Goal: Transaction & Acquisition: Subscribe to service/newsletter

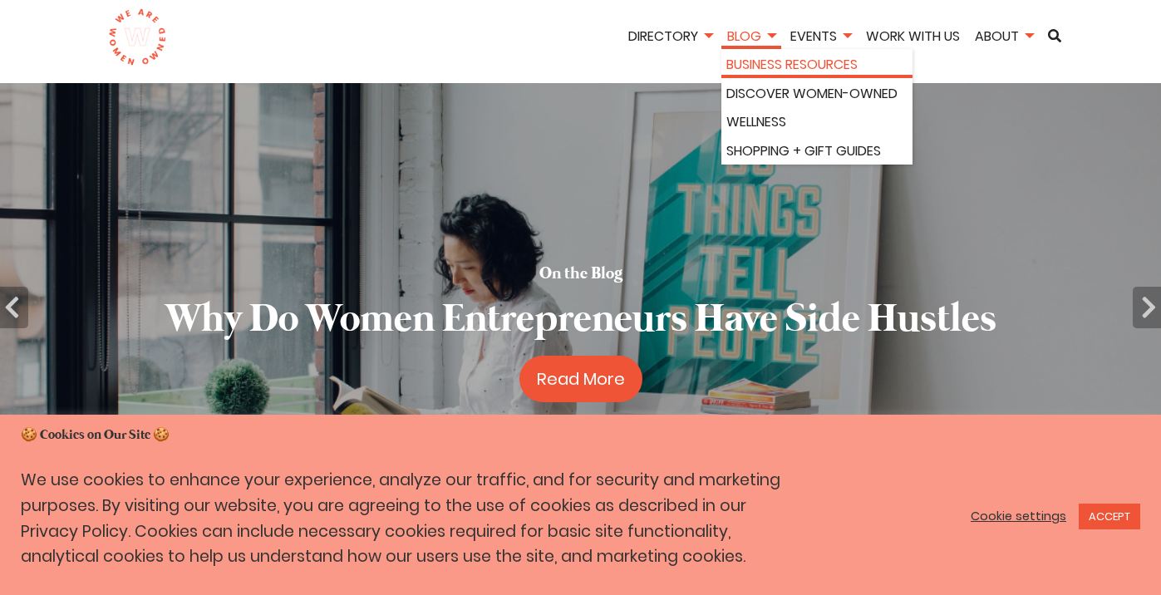
click at [766, 67] on link "Business Resources" at bounding box center [817, 65] width 181 height 22
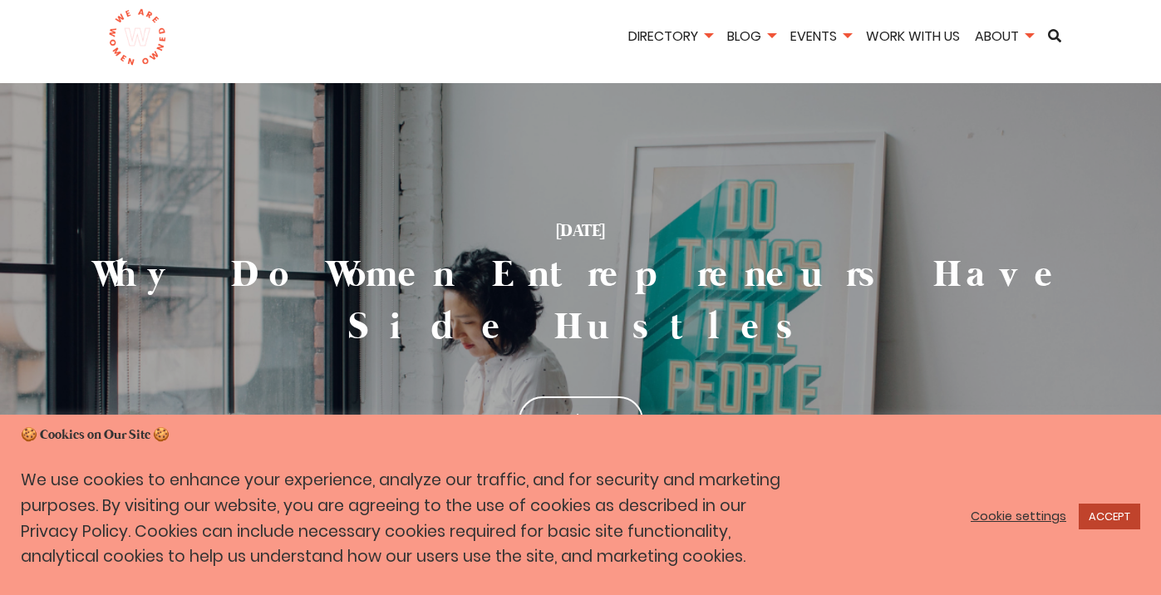
click at [1126, 524] on link "ACCEPT" at bounding box center [1110, 517] width 62 height 26
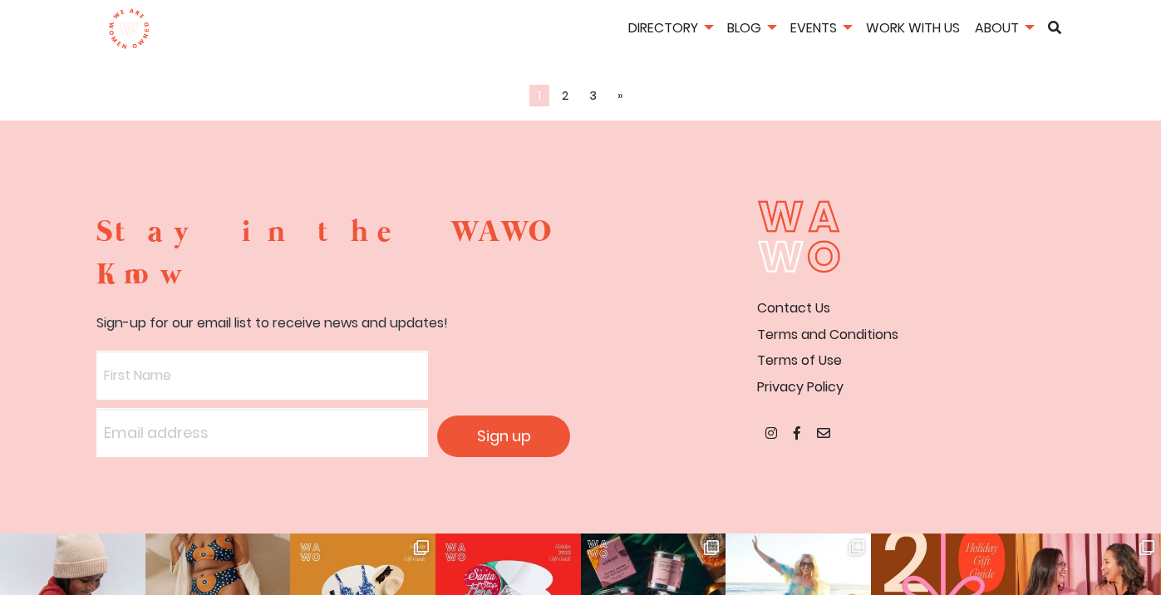
scroll to position [2349, 0]
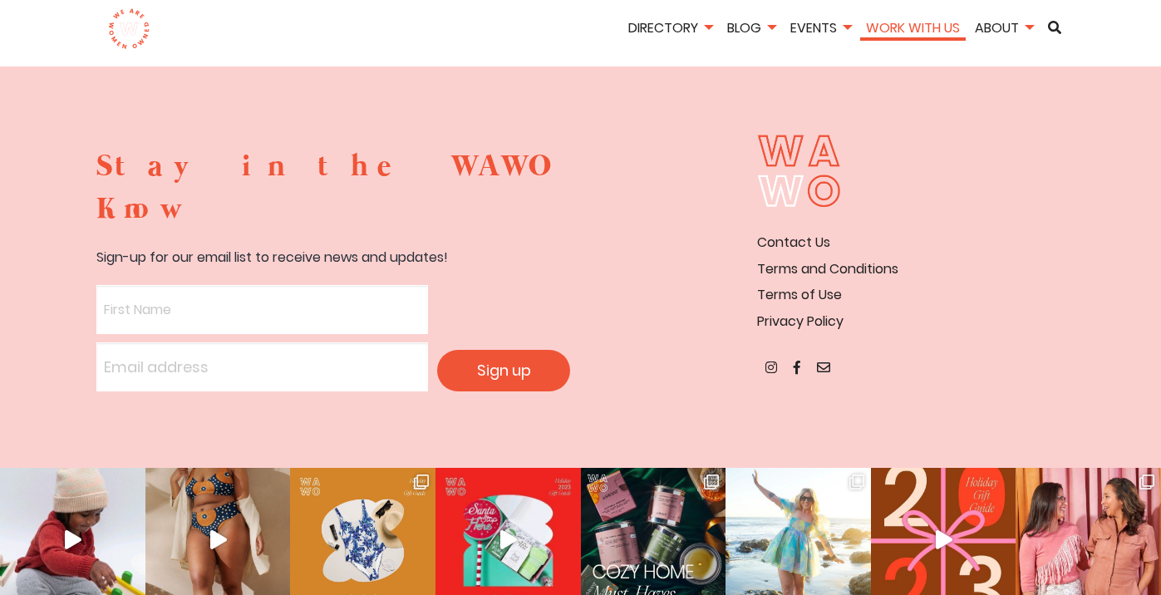
click at [939, 27] on link "Work With Us" at bounding box center [913, 27] width 106 height 19
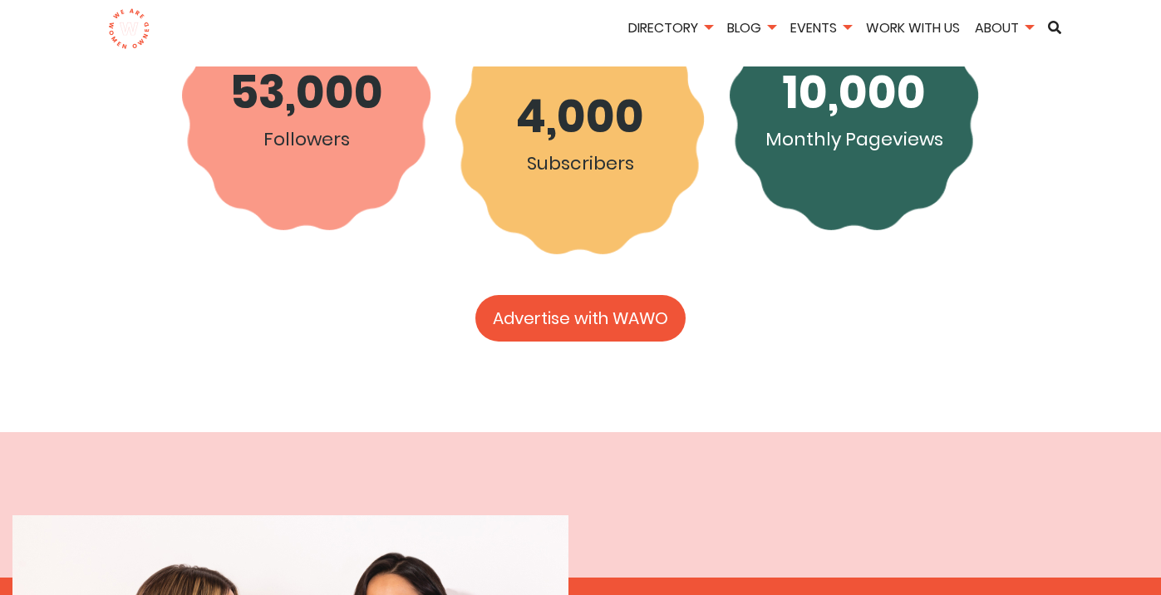
scroll to position [2189, 0]
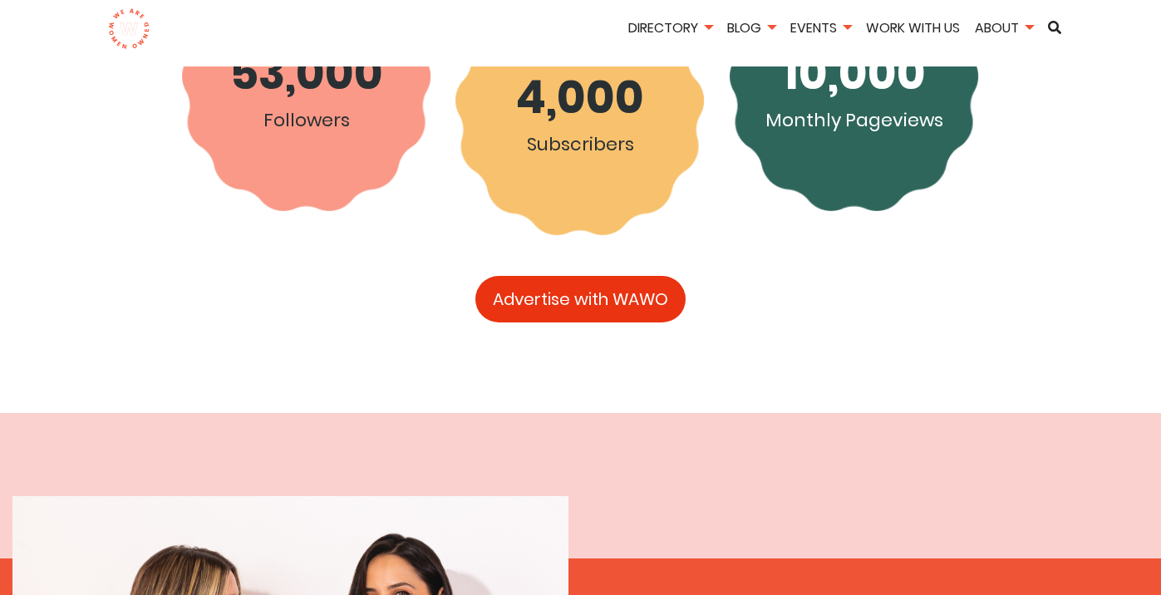
click at [642, 276] on link "Advertise with WAWO" at bounding box center [581, 299] width 210 height 47
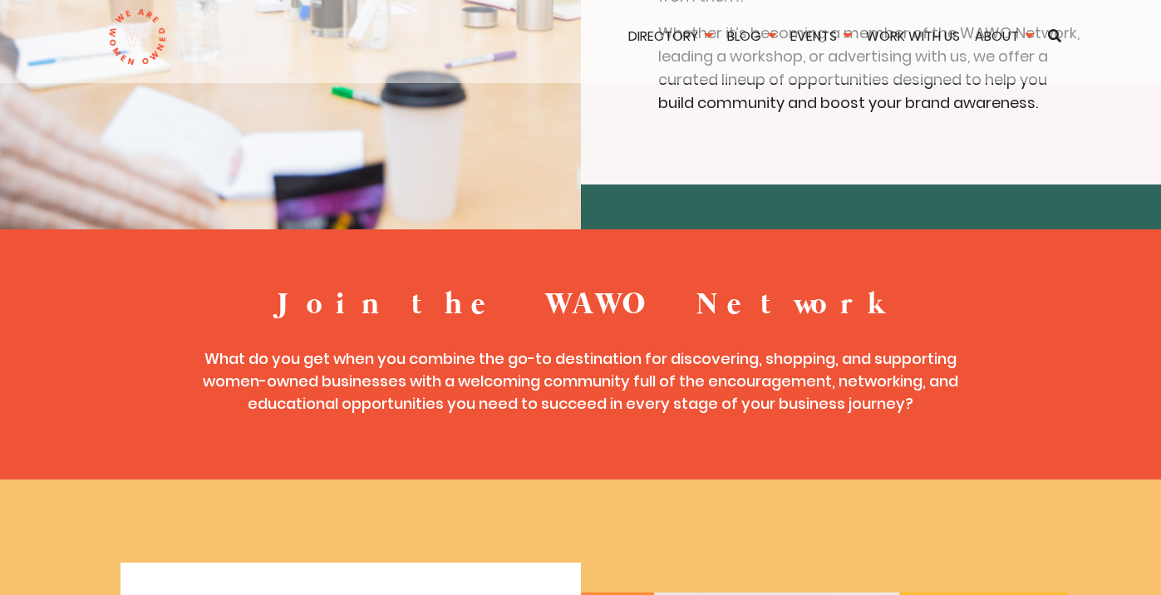
scroll to position [0, 0]
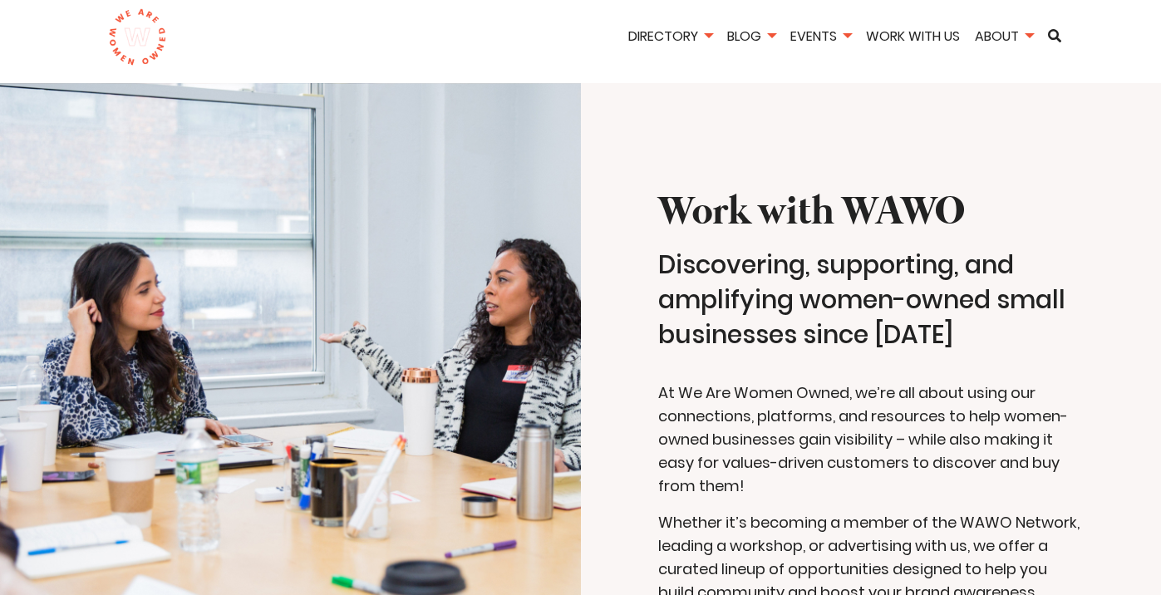
click at [160, 21] on img at bounding box center [137, 37] width 59 height 58
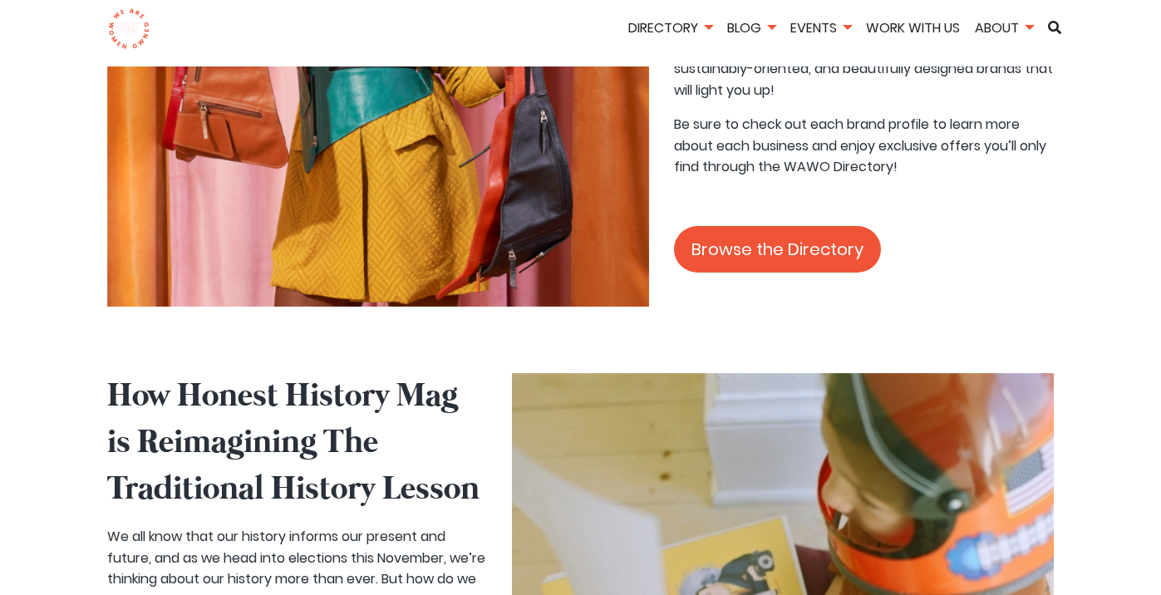
scroll to position [3133, 0]
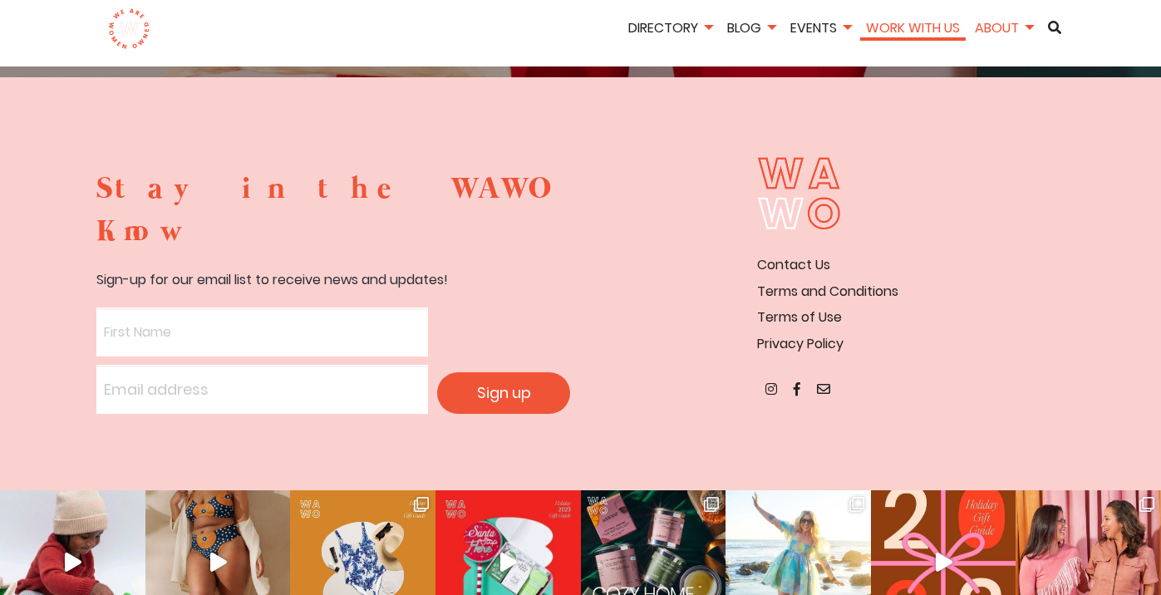
click at [884, 27] on link "Work With Us" at bounding box center [913, 27] width 106 height 19
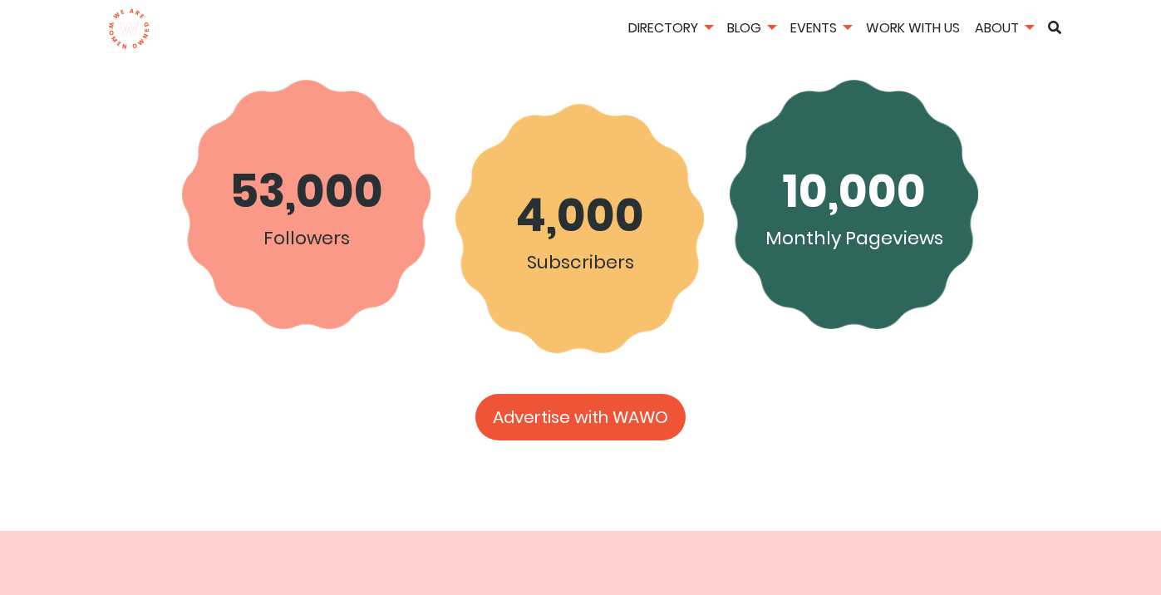
scroll to position [2003, 0]
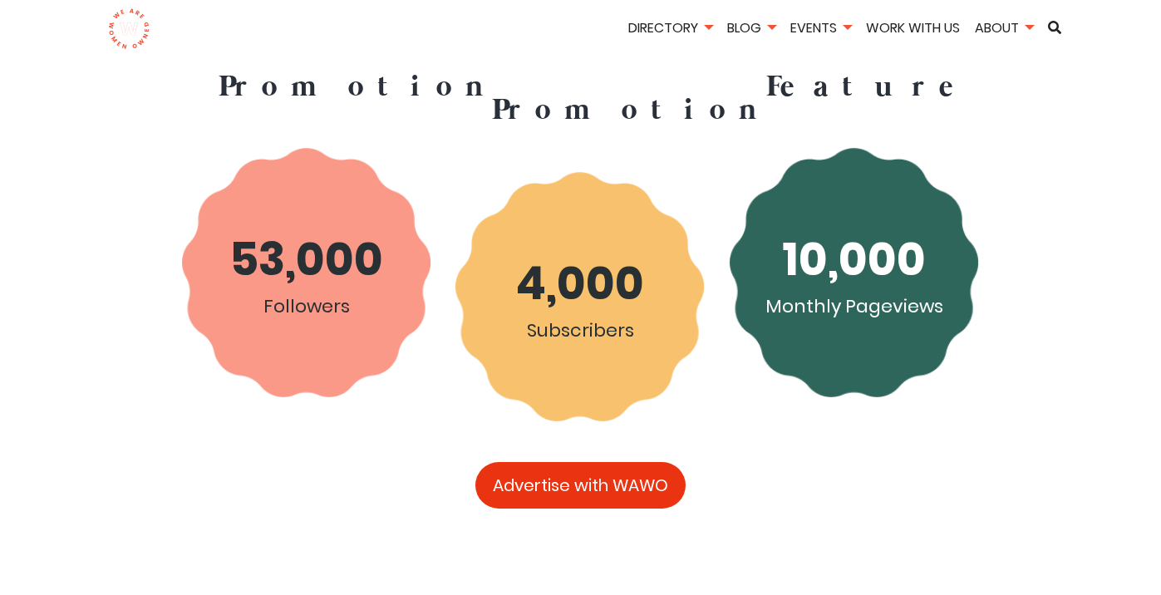
click at [613, 462] on link "Advertise with WAWO" at bounding box center [581, 485] width 210 height 47
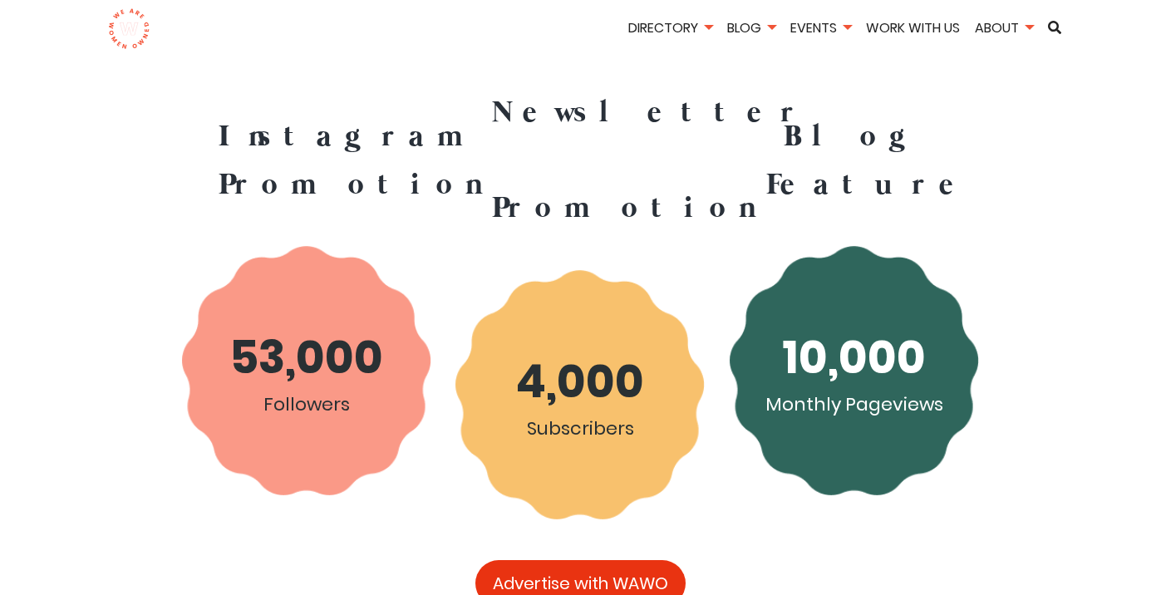
click at [631, 560] on link "Advertise with WAWO" at bounding box center [581, 583] width 210 height 47
